Goal: Task Accomplishment & Management: Manage account settings

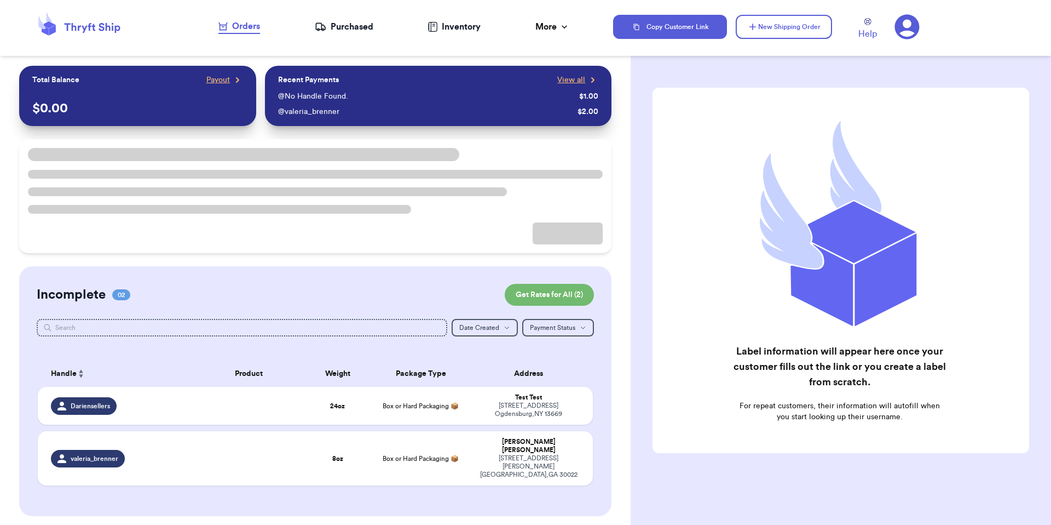
click at [917, 26] on icon at bounding box center [907, 27] width 25 height 25
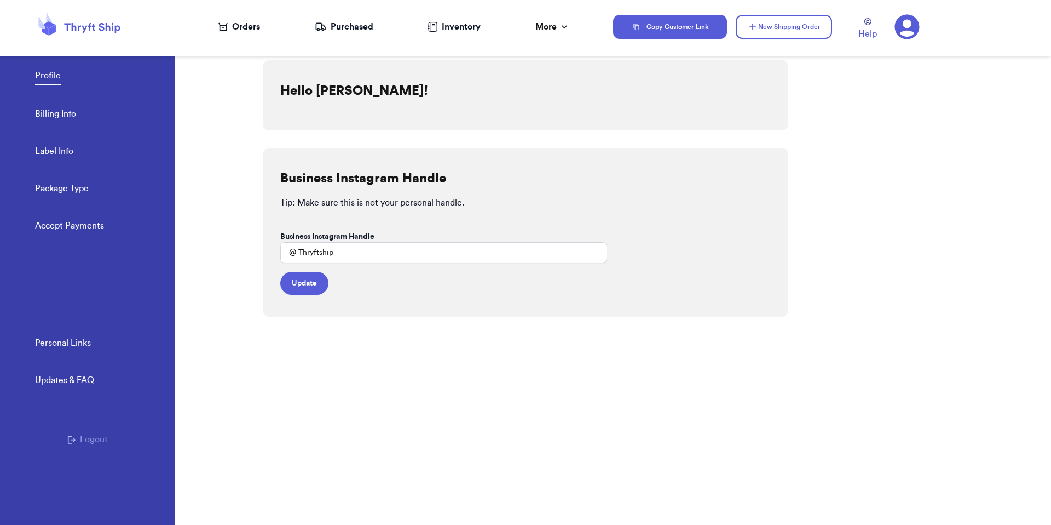
click at [78, 344] on link "Personal Links" at bounding box center [63, 343] width 56 height 15
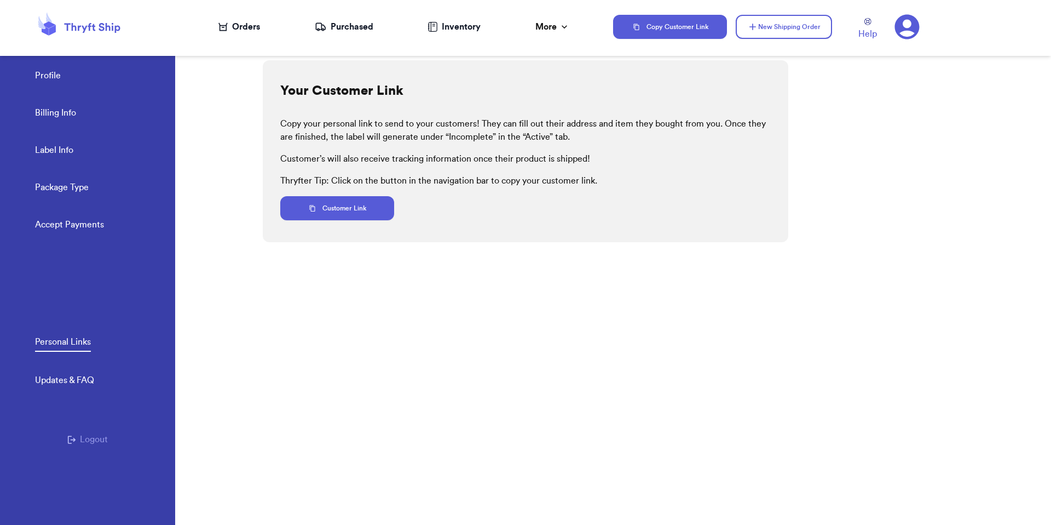
click at [67, 150] on link "Label Info" at bounding box center [54, 150] width 38 height 15
select select "GA"
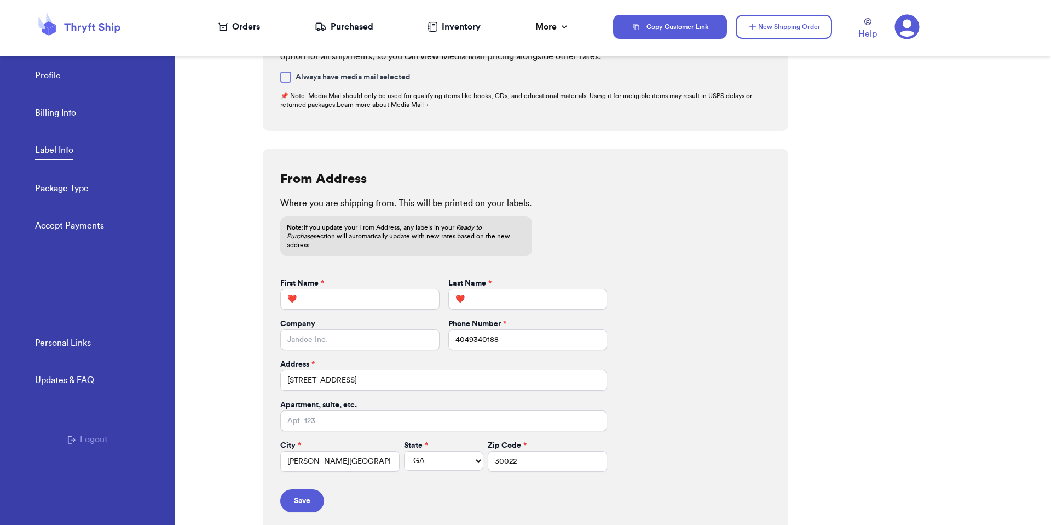
scroll to position [342, 0]
